Goal: Use online tool/utility: Utilize a website feature to perform a specific function

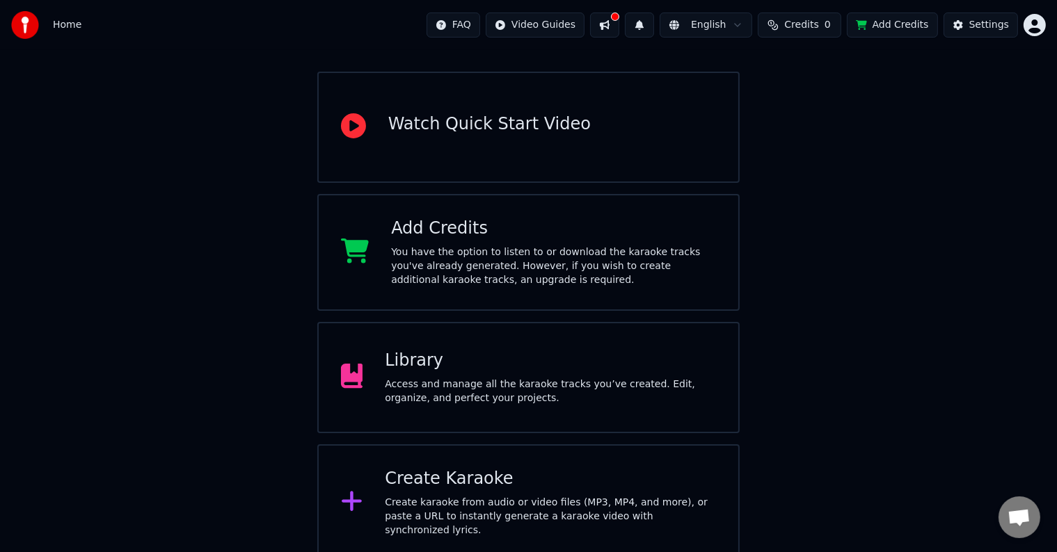
scroll to position [109, 0]
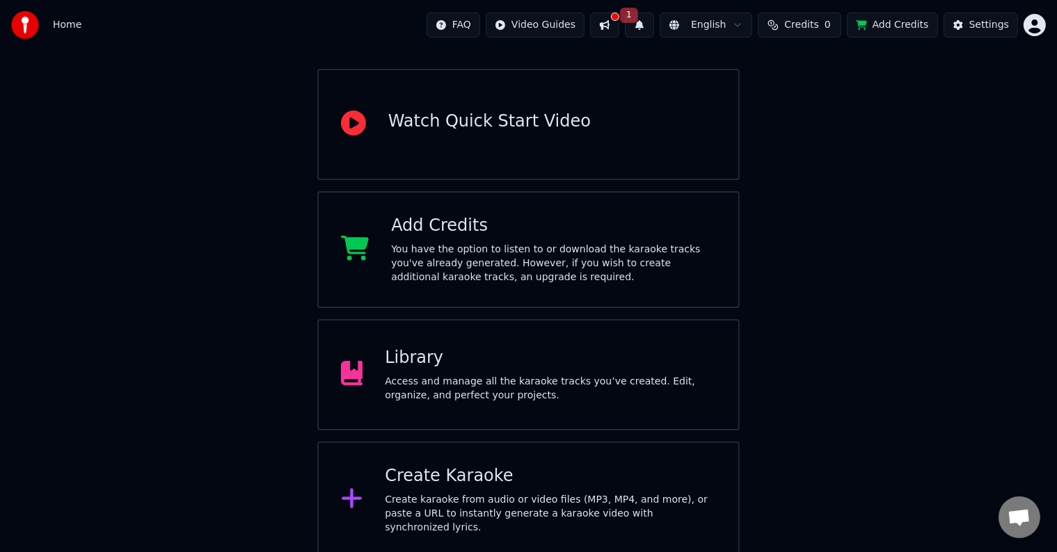
click at [612, 255] on div "You have the option to listen to or download the karaoke tracks you've already …" at bounding box center [553, 264] width 325 height 42
click at [516, 265] on div "You have the option to listen to or download the karaoke tracks you've already …" at bounding box center [553, 264] width 325 height 42
click at [619, 26] on button at bounding box center [604, 25] width 29 height 25
click at [638, 18] on span "1" at bounding box center [629, 15] width 18 height 15
click at [638, 10] on span "1" at bounding box center [629, 15] width 18 height 15
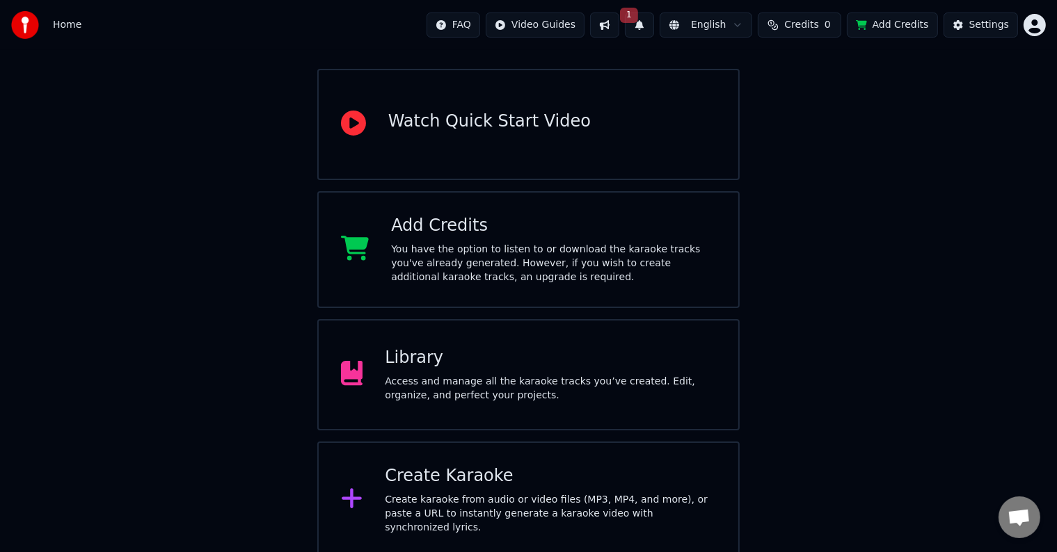
click at [638, 10] on span "1" at bounding box center [629, 15] width 18 height 15
click at [760, 72] on button "Update" at bounding box center [752, 68] width 59 height 25
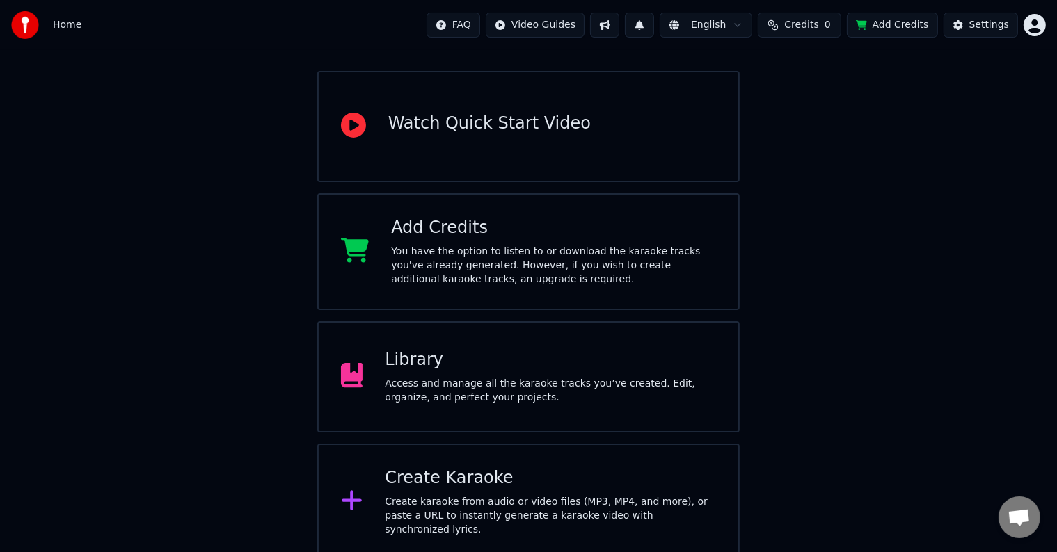
scroll to position [109, 0]
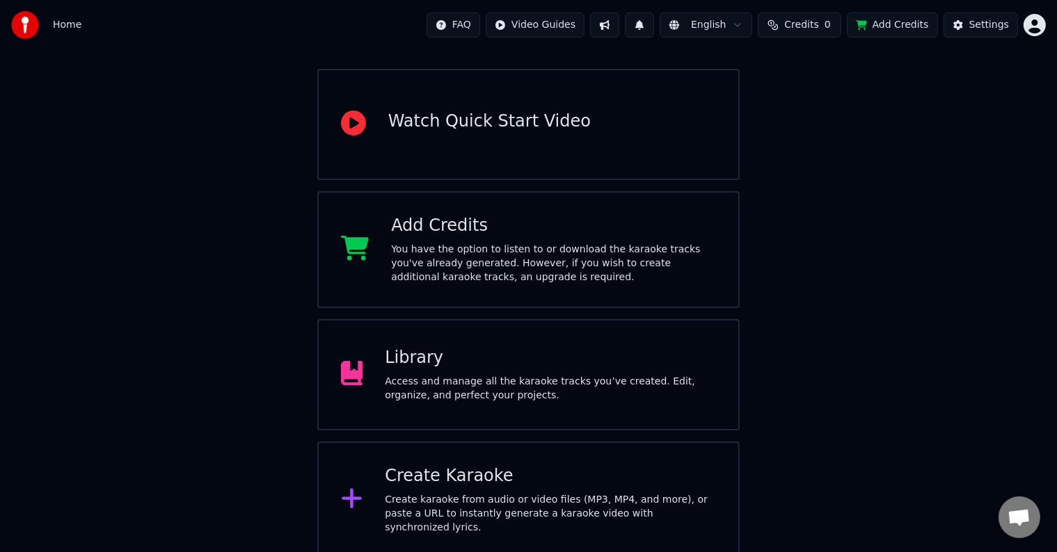
click at [575, 375] on div "Access and manage all the karaoke tracks you’ve created. Edit, organize, and pe…" at bounding box center [550, 389] width 331 height 28
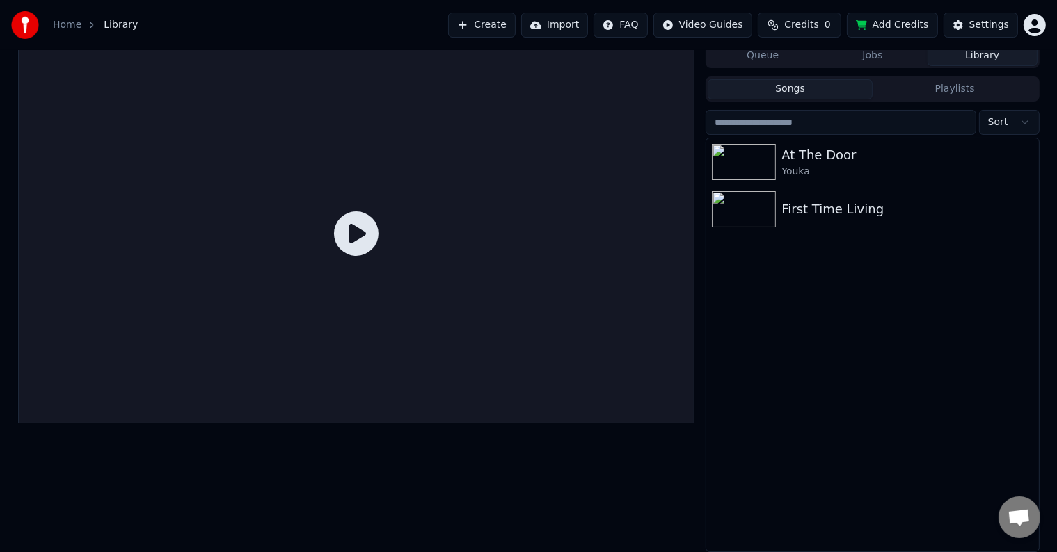
scroll to position [6, 0]
click at [755, 213] on img at bounding box center [744, 210] width 64 height 36
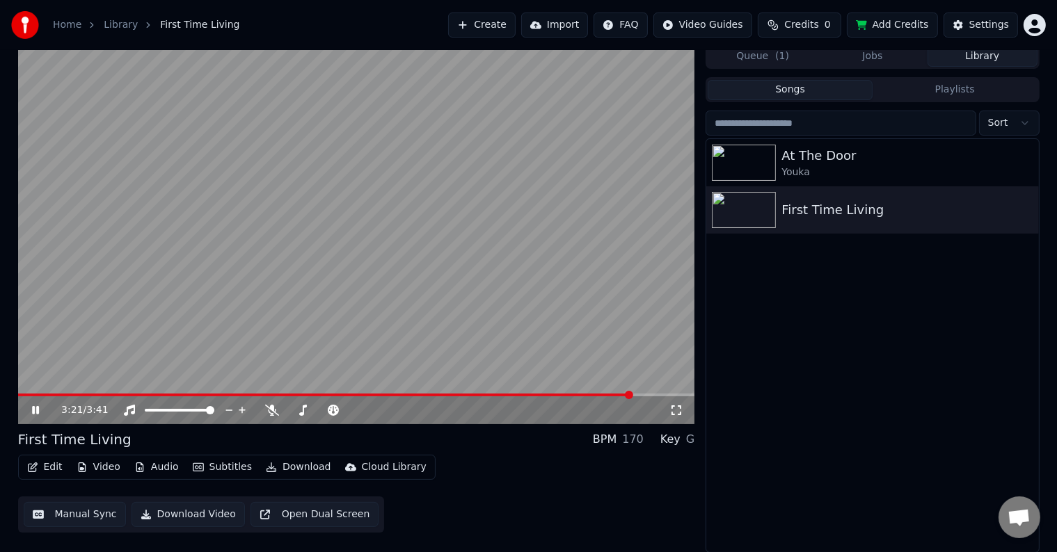
click at [159, 465] on button "Audio" at bounding box center [157, 467] width 56 height 19
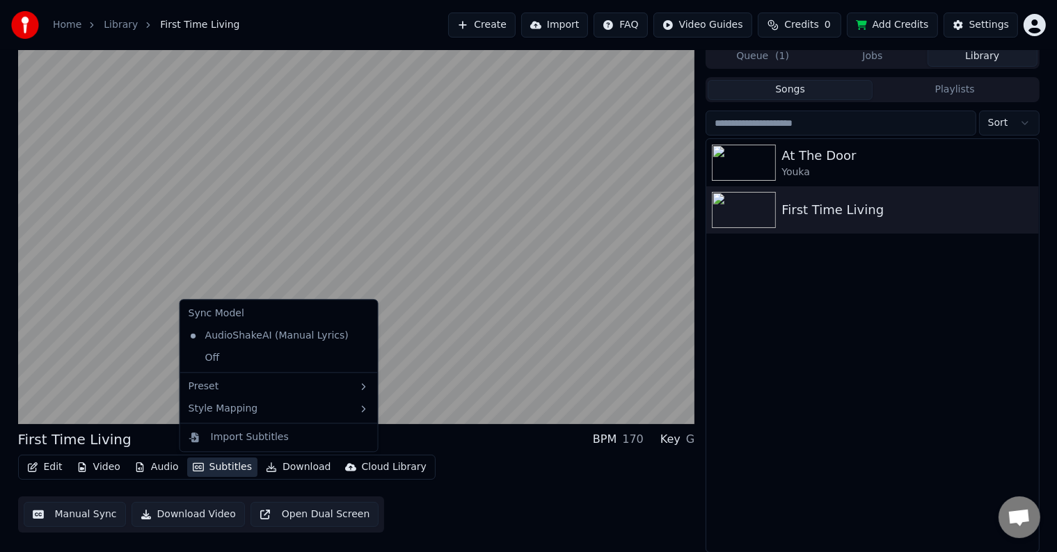
click at [214, 468] on button "Subtitles" at bounding box center [222, 467] width 70 height 19
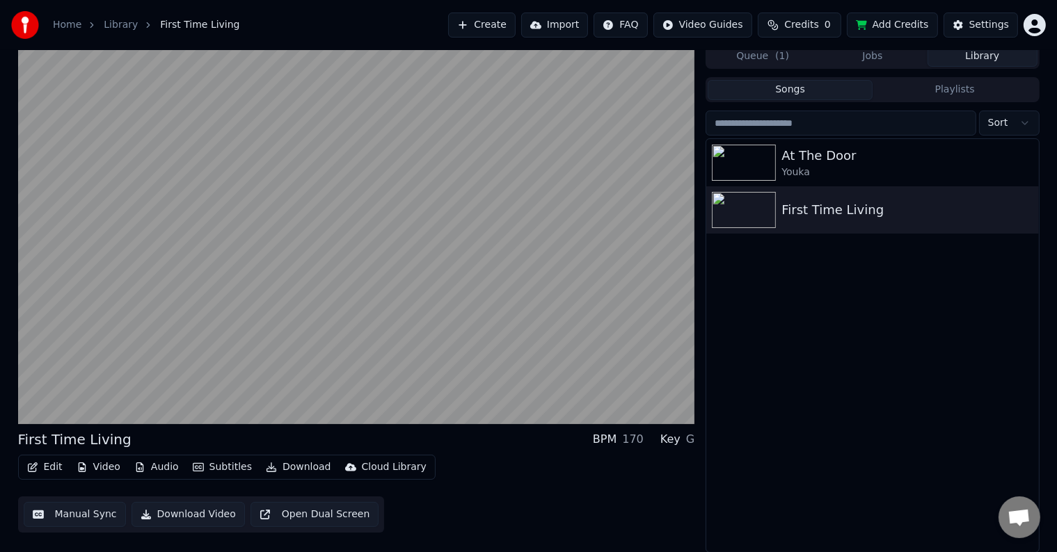
click at [216, 469] on button "Subtitles" at bounding box center [222, 467] width 70 height 19
click at [100, 472] on button "Video" at bounding box center [98, 467] width 55 height 19
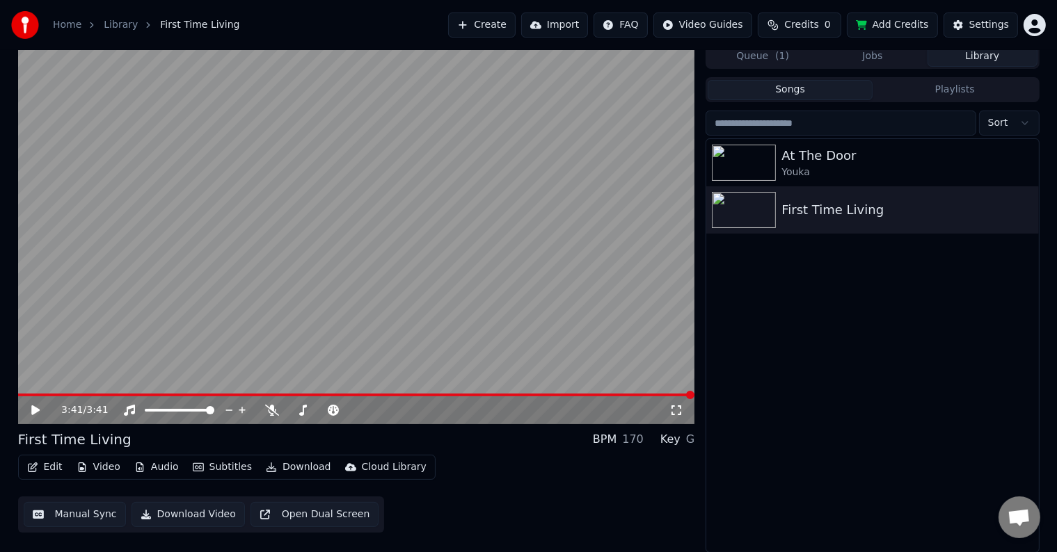
click at [101, 467] on button "Video" at bounding box center [98, 467] width 55 height 19
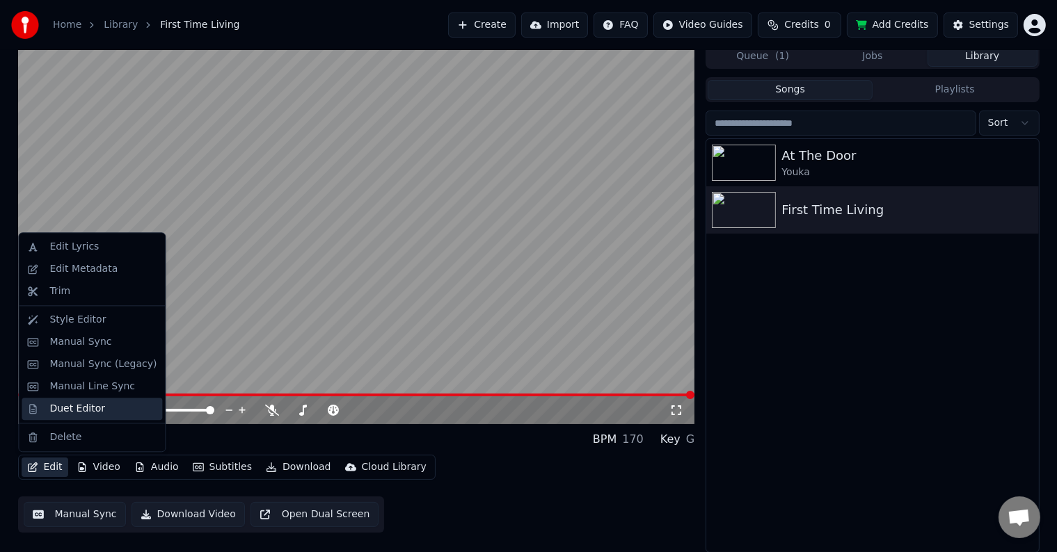
click at [75, 415] on div "Duet Editor" at bounding box center [77, 409] width 56 height 14
